Goal: Task Accomplishment & Management: Use online tool/utility

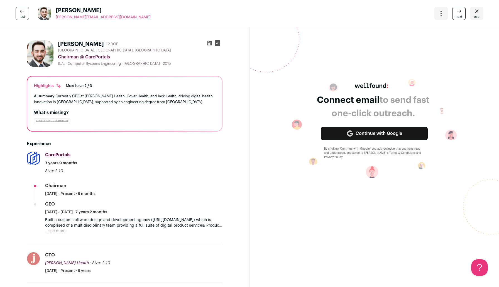
click at [475, 15] on span "esc" at bounding box center [477, 16] width 6 height 4
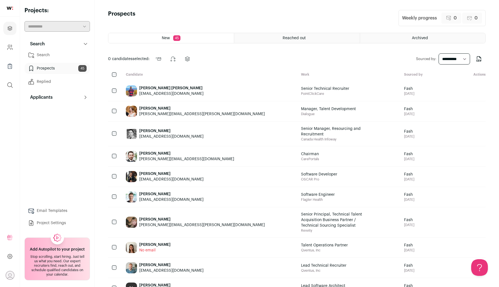
click at [38, 57] on link "Search" at bounding box center [57, 55] width 65 height 11
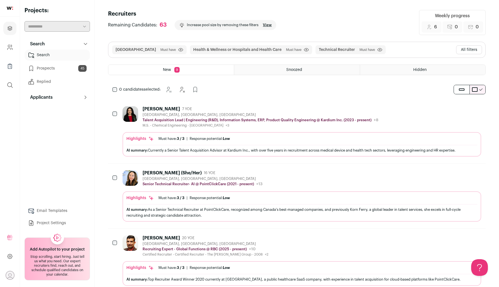
click at [466, 47] on button "All filters" at bounding box center [469, 49] width 26 height 9
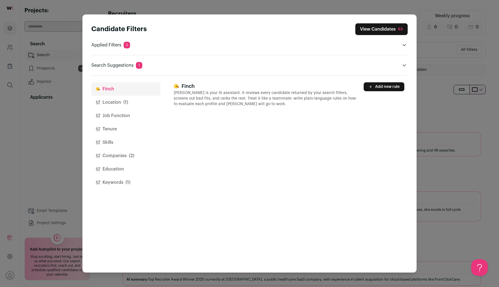
click at [122, 182] on button "Keywords (1)" at bounding box center [125, 182] width 69 height 13
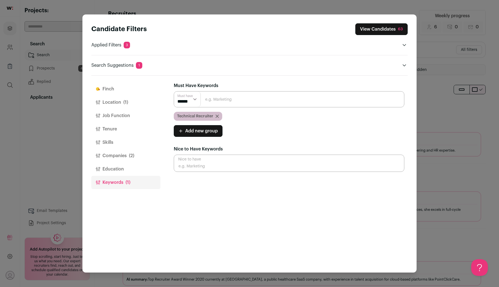
click at [216, 116] on icon "Close modal via background" at bounding box center [217, 116] width 3 height 3
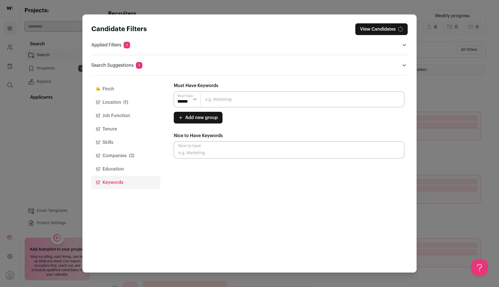
click at [219, 101] on input "Close modal via background" at bounding box center [289, 99] width 231 height 16
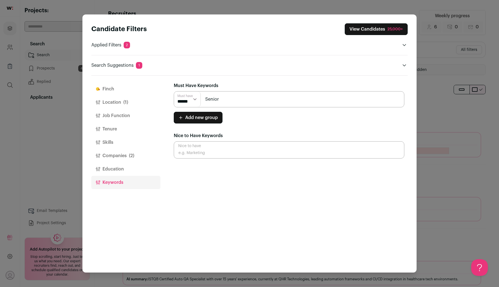
type input "Senior Technical Recruiter"
click at [268, 100] on input "Senior Technical Recruiter" at bounding box center [289, 99] width 231 height 16
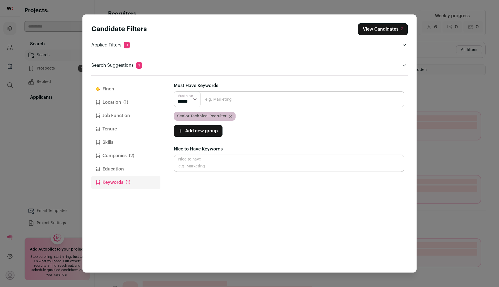
click at [370, 28] on button "View Candidates 7" at bounding box center [383, 29] width 50 height 12
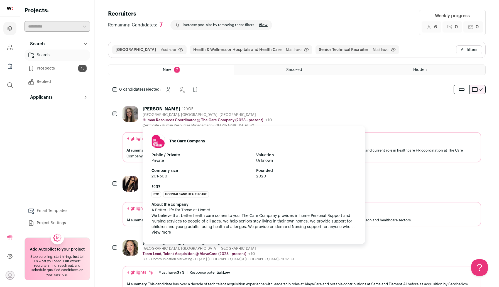
click at [162, 141] on img at bounding box center [158, 141] width 13 height 13
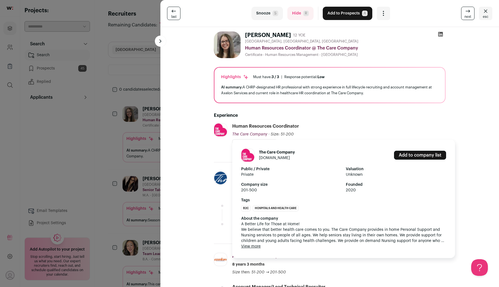
click at [271, 158] on link "carecompany.com" at bounding box center [274, 158] width 31 height 4
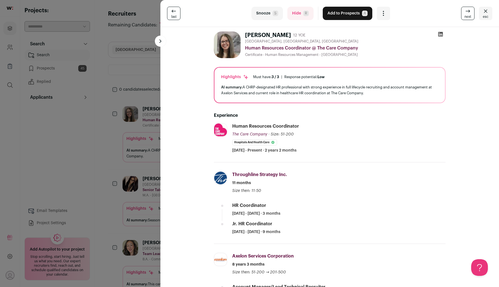
click at [110, 158] on div "last Snooze S Hide R Add to Prospects A Are you sure? Lindsey Toman is already …" at bounding box center [249, 143] width 499 height 287
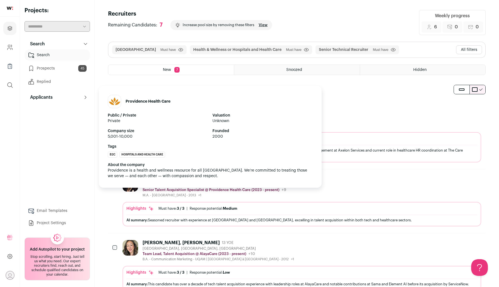
click at [148, 101] on h1 "Providence Health Care" at bounding box center [148, 102] width 45 height 6
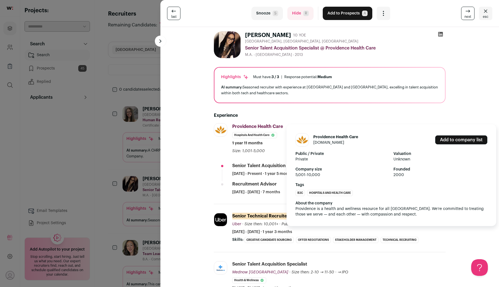
click at [317, 143] on link "providencehealthcare.org" at bounding box center [328, 143] width 31 height 4
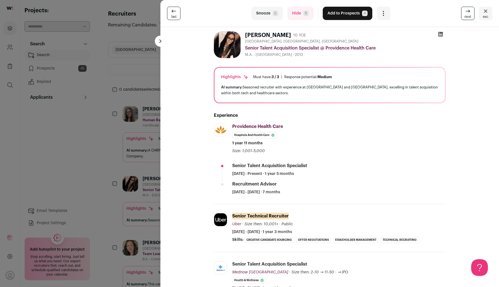
click at [43, 179] on div "last Snooze S Hide R Add to Prospects A Are you sure? Riva Kalra is already in …" at bounding box center [249, 143] width 499 height 287
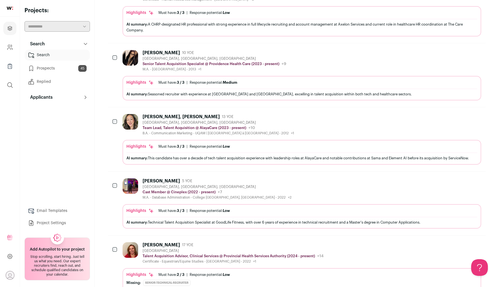
scroll to position [149, 0]
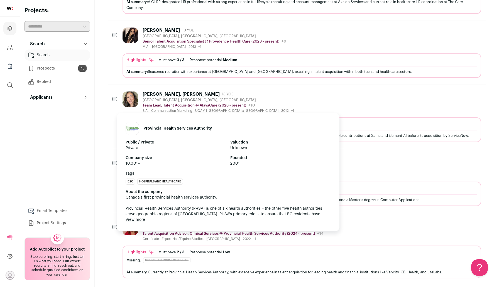
click at [199, 232] on p "Talent Acquisition Advisor, Clinical Services @ Provincial Health Services Auth…" at bounding box center [229, 234] width 172 height 4
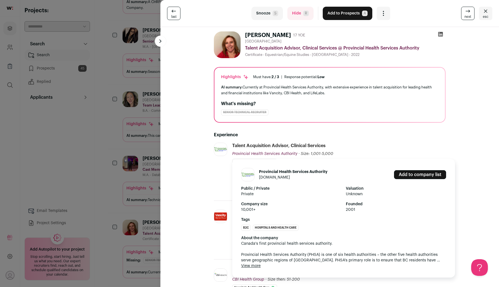
click at [263, 178] on link "phsa.ca" at bounding box center [274, 178] width 31 height 4
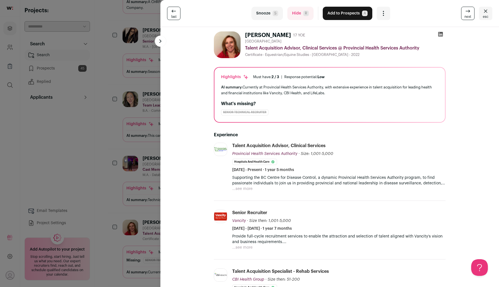
click at [105, 196] on div "last Snooze S Hide R Add to Prospects A Are you sure? Tamsin Holland is already…" at bounding box center [249, 143] width 499 height 287
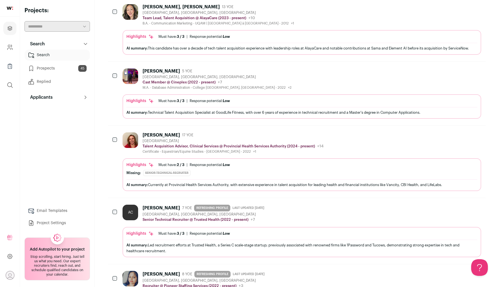
scroll to position [236, 0]
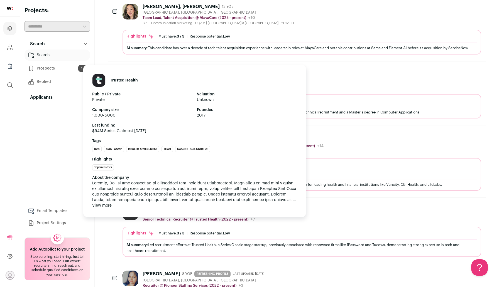
click at [118, 80] on h1 "Trusted Health" at bounding box center [124, 81] width 28 height 6
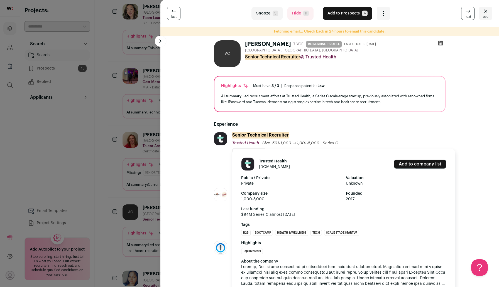
click at [269, 167] on link "trustedhealth.com" at bounding box center [274, 167] width 31 height 4
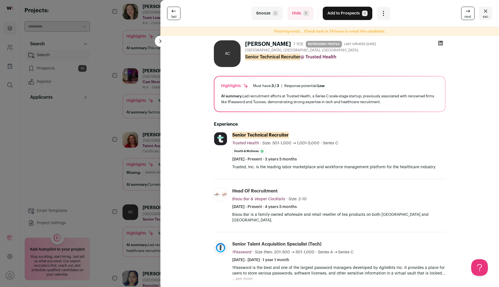
click at [121, 196] on div "last Snooze S Hide R Add to Prospects A Are you sure? Alex C. is already in you…" at bounding box center [249, 143] width 499 height 287
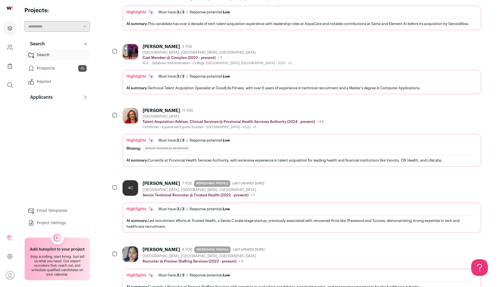
scroll to position [284, 0]
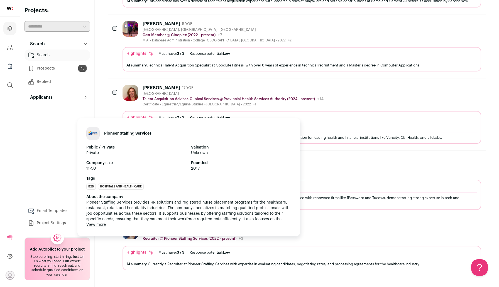
click at [131, 133] on h1 "Pioneer Staffing Services" at bounding box center [127, 134] width 47 height 6
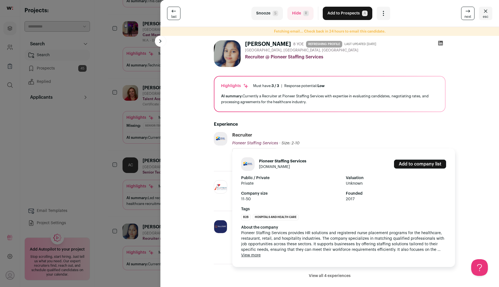
click at [267, 167] on link "pioneerstaffing.us" at bounding box center [274, 167] width 31 height 4
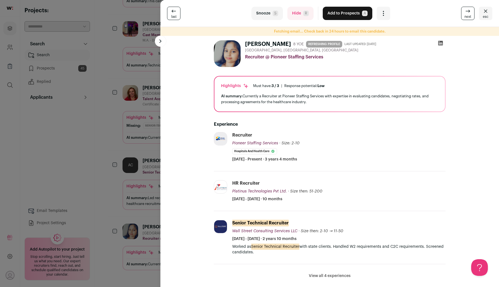
click at [85, 155] on div "last Snooze S Hide R Add to Prospects A Are you sure? Supriya Reddy is already …" at bounding box center [249, 143] width 499 height 287
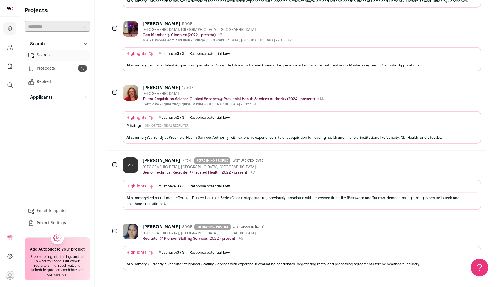
scroll to position [0, 0]
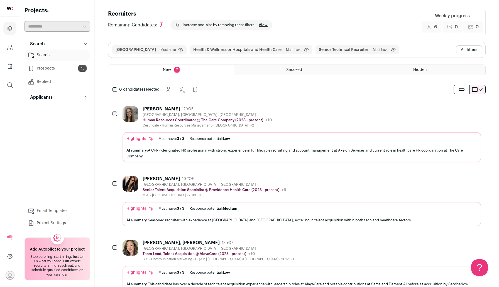
click at [467, 49] on button "All filters" at bounding box center [469, 49] width 26 height 9
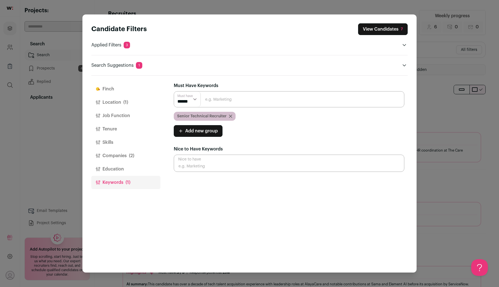
click at [117, 156] on button "Companies (2)" at bounding box center [125, 155] width 69 height 13
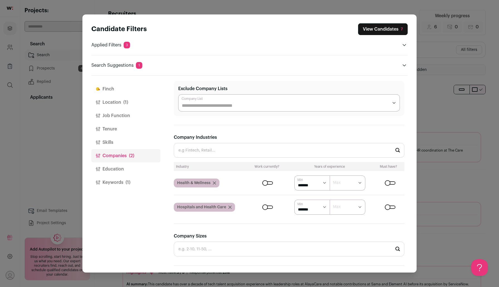
scroll to position [63, 0]
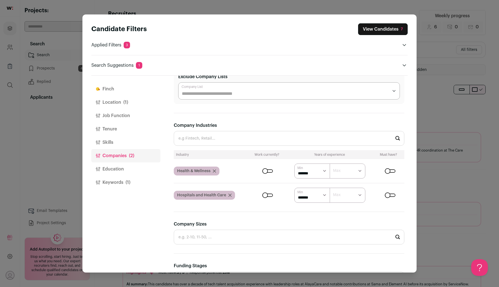
click at [322, 195] on select "****** ******* ******* ******* ******* ******* ******* ******* ******* ********…" at bounding box center [312, 195] width 36 height 15
select select "Close modal via background"
click at [294, 188] on select "****** ******* ******* ******* ******* ******* ******* ******* ******* ********…" at bounding box center [312, 195] width 36 height 15
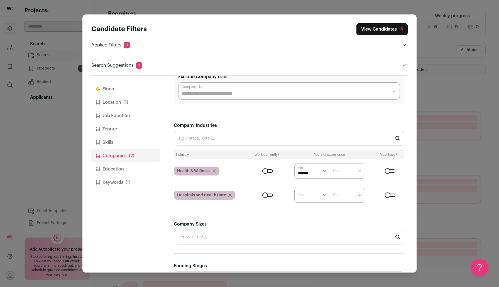
click at [392, 26] on button "View Candidates 15" at bounding box center [381, 29] width 51 height 12
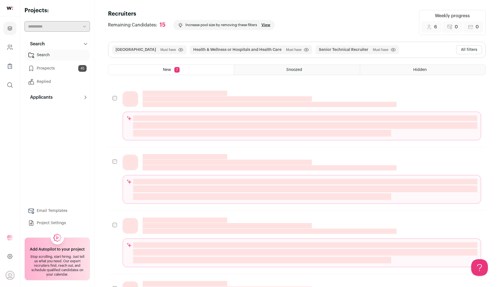
click at [466, 50] on button "All filters" at bounding box center [469, 49] width 26 height 9
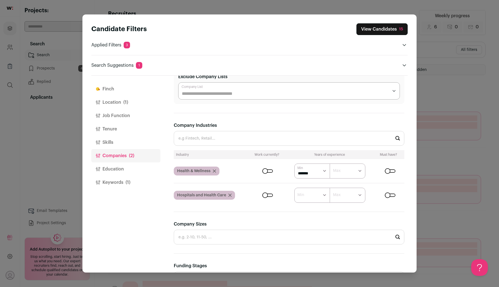
click at [323, 167] on select "****** ******* ******* ******* ******* ******* ******* ******* ******* ********…" at bounding box center [312, 171] width 36 height 15
select select "Close modal via background"
click at [294, 164] on select "****** ******* ******* ******* ******* ******* ******* ******* ******* ********…" at bounding box center [312, 171] width 36 height 15
click at [385, 30] on button "View Candidates 20" at bounding box center [381, 29] width 52 height 12
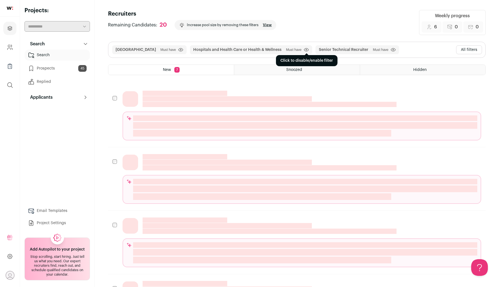
click at [306, 50] on icon "submit" at bounding box center [306, 49] width 1 height 1
click at [304, 50] on icon "submit" at bounding box center [306, 50] width 5 height 6
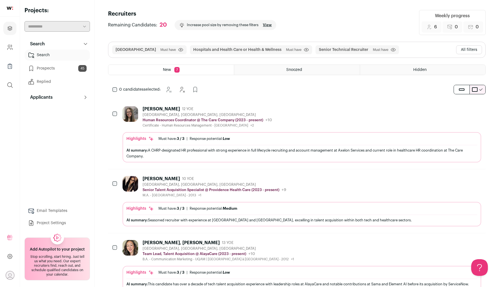
click at [469, 54] on button "All filters" at bounding box center [469, 49] width 26 height 9
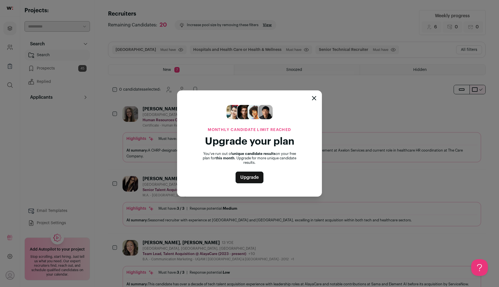
click at [411, 55] on div "Monthly candidate limit reached Upgrade your plan You’ve run out of unique cand…" at bounding box center [249, 143] width 499 height 287
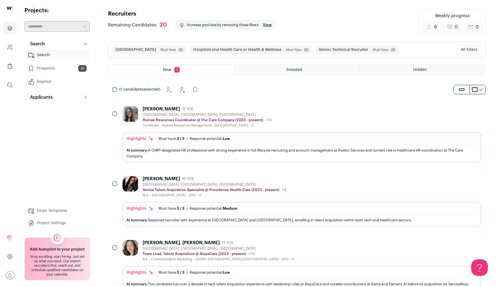
click at [399, 11] on header "Recruiters Remaining Candidates: 20 Increase pool size by removing these filter…" at bounding box center [297, 22] width 378 height 25
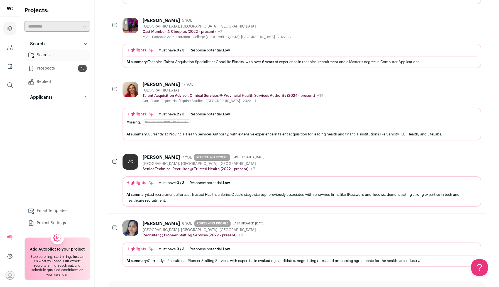
scroll to position [250, 0]
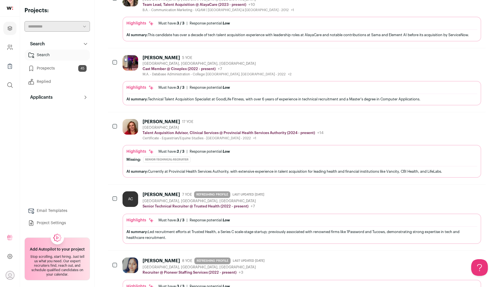
click at [62, 69] on link "Prospects 45" at bounding box center [57, 68] width 65 height 11
